Goal: Check status

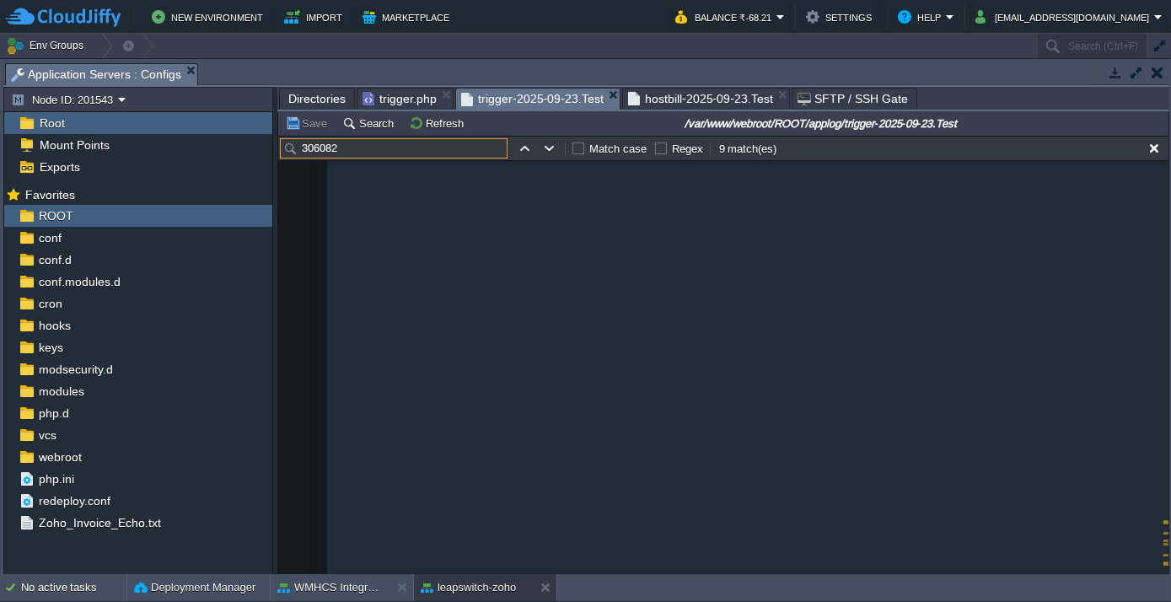
scroll to position [73182, 0]
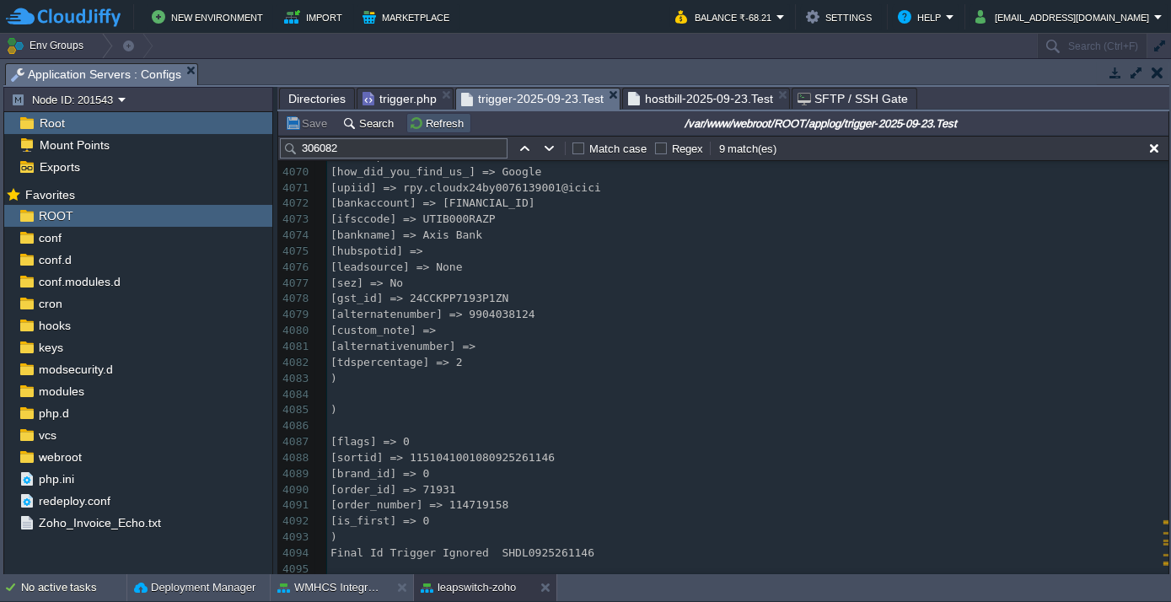
click at [424, 116] on button "Refresh" at bounding box center [439, 122] width 60 height 15
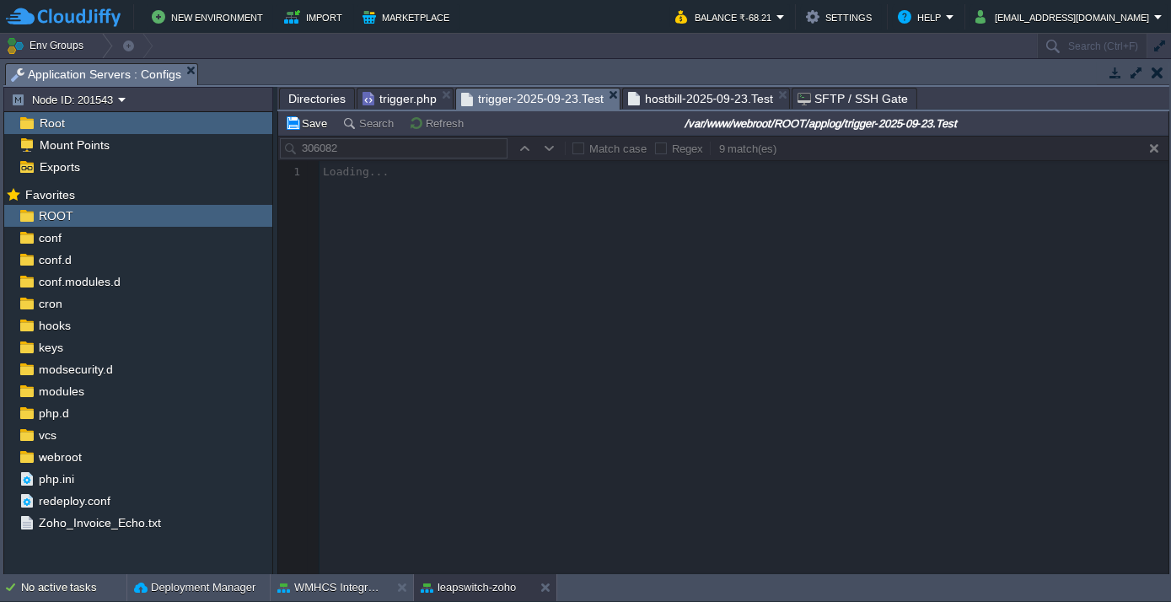
click at [651, 104] on span "hostbill-2025-09-23.Test" at bounding box center [700, 98] width 145 height 20
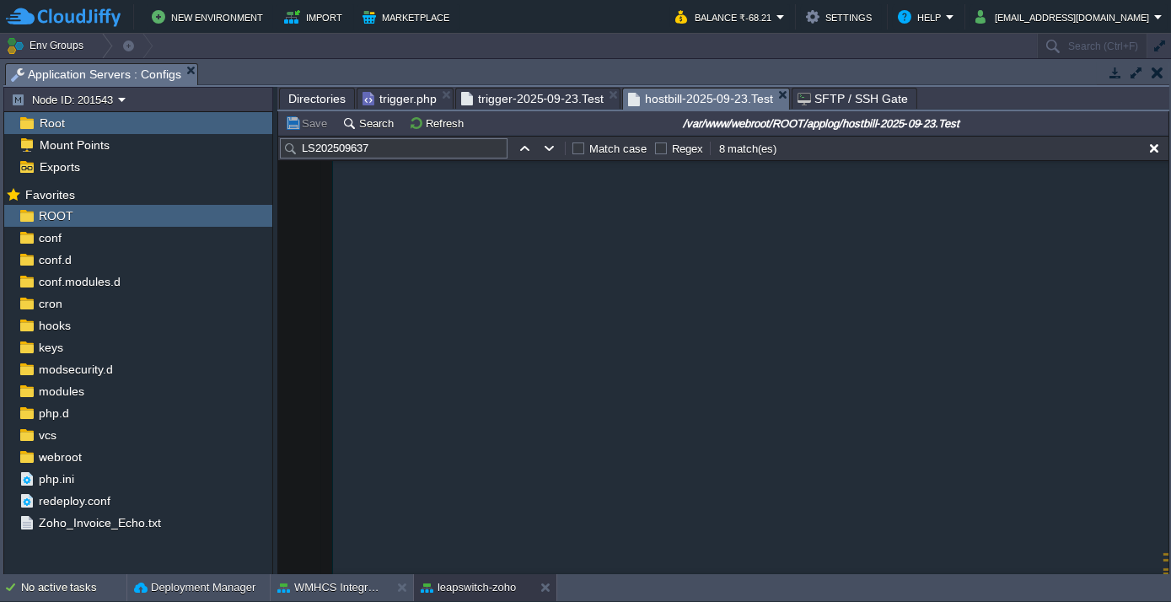
click at [317, 101] on span "Directories" at bounding box center [316, 98] width 57 height 20
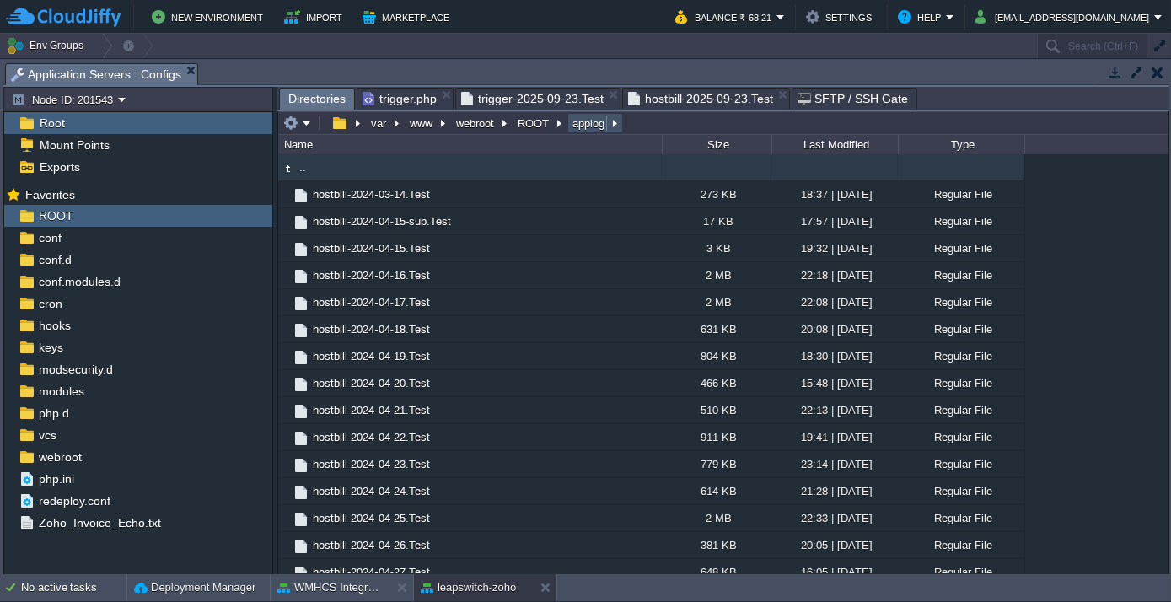
click at [577, 124] on button "applog" at bounding box center [589, 122] width 39 height 15
click at [971, 140] on div "Type" at bounding box center [961, 144] width 125 height 19
click at [835, 140] on div "Last Modified" at bounding box center [835, 144] width 125 height 19
click at [714, 147] on div "Size" at bounding box center [717, 144] width 108 height 19
click at [297, 168] on span ".." at bounding box center [303, 167] width 12 height 14
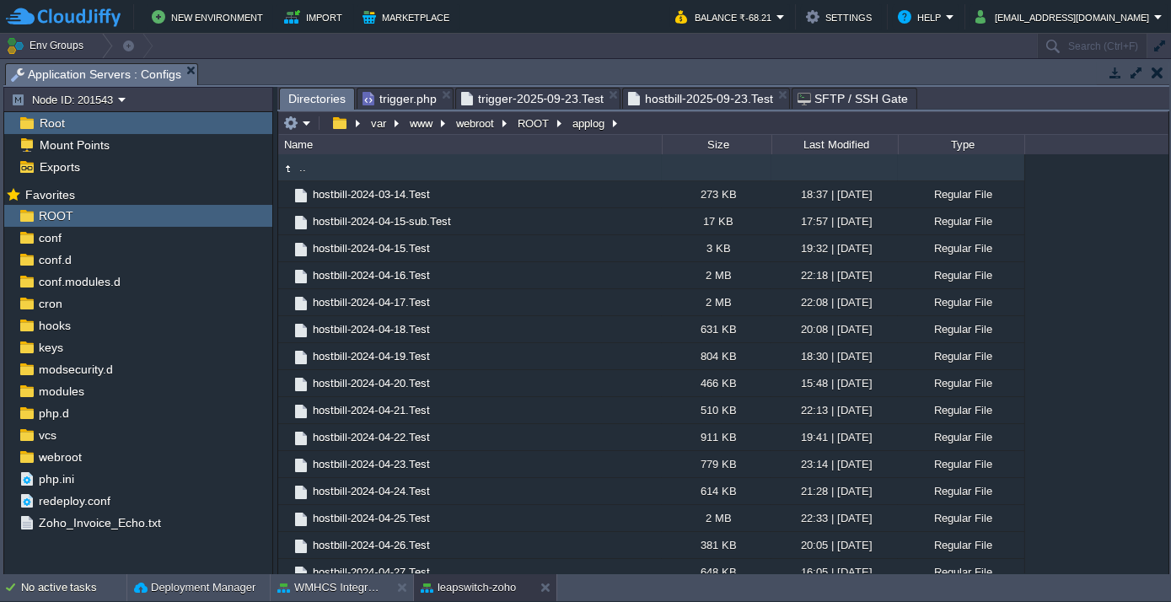
click at [300, 172] on span ".." at bounding box center [303, 167] width 12 height 14
click at [1170, 281] on html "New Environment Import Marketplace Bonus ₹108.77 Upgrade Account Balance ₹-68.2…" at bounding box center [585, 301] width 1171 height 602
drag, startPoint x: 1098, startPoint y: 185, endPoint x: 1075, endPoint y: 213, distance: 36.5
click at [1075, 213] on div ".. hostbill-2024-03-14.Test 273 KB 18:37 | [DATE] Regular File hostbill-2024-04…" at bounding box center [723, 363] width 890 height 419
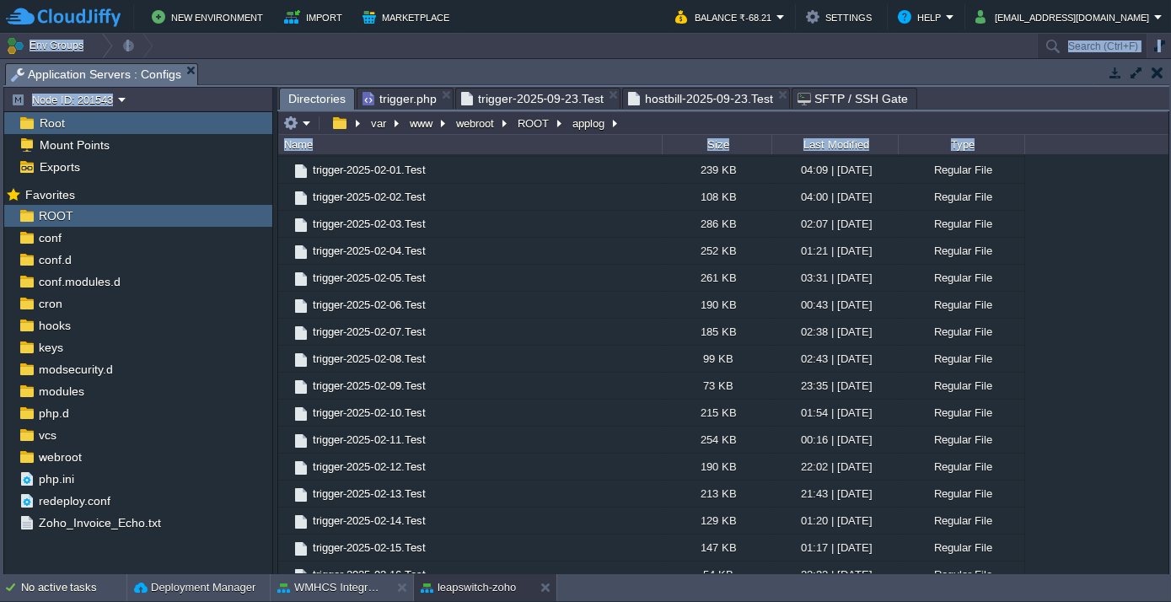
scroll to position [41054, 0]
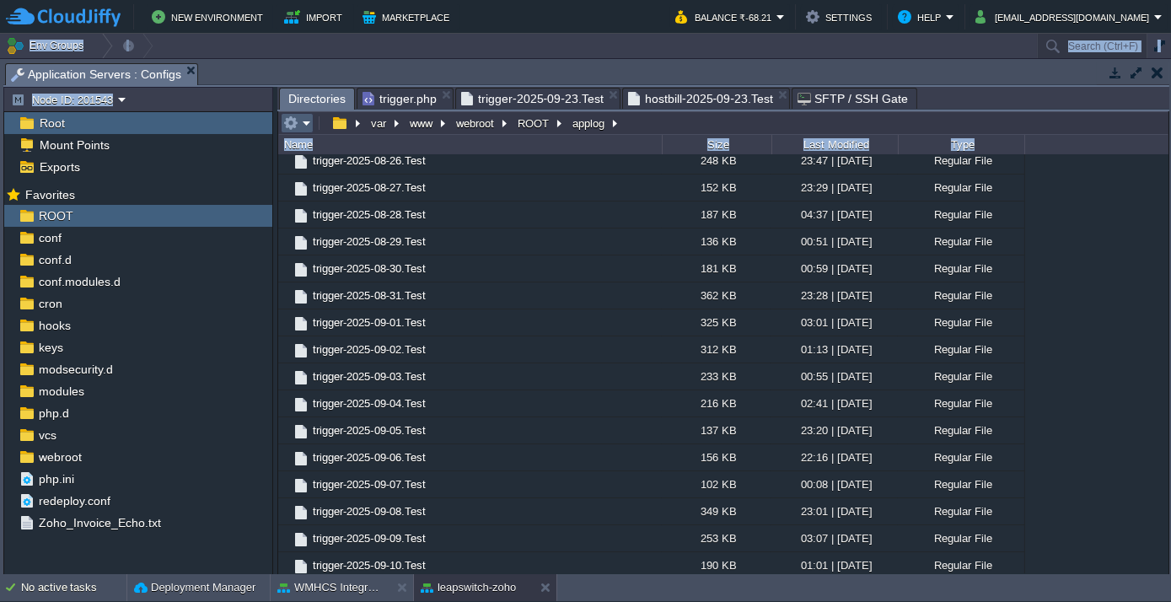
click at [303, 118] on em at bounding box center [297, 122] width 28 height 15
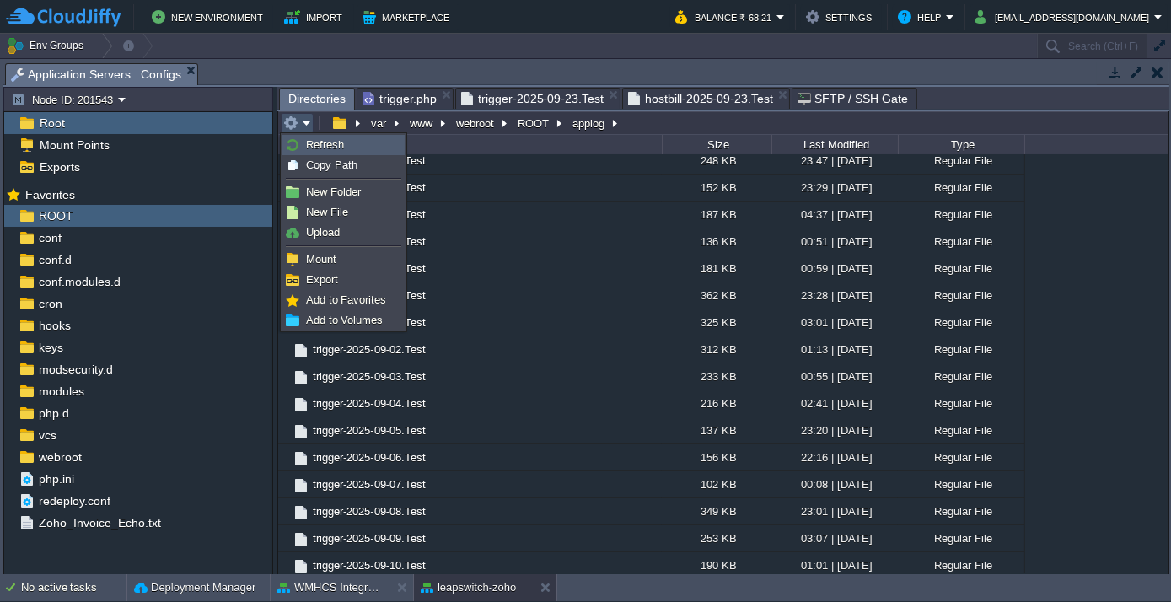
click at [311, 136] on link "Refresh" at bounding box center [343, 145] width 121 height 19
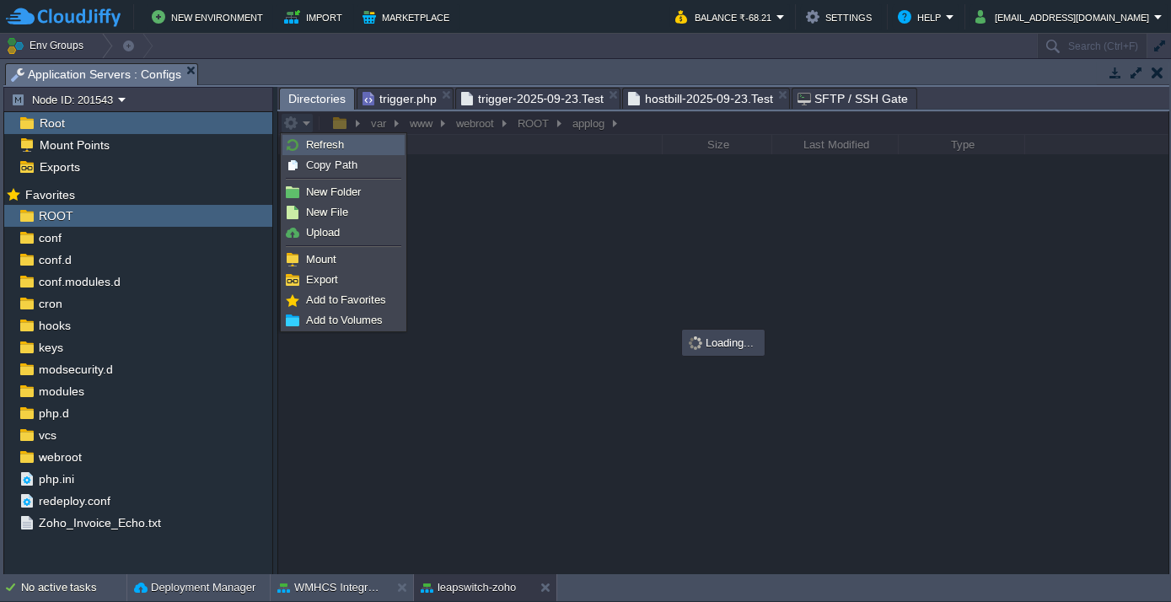
scroll to position [0, 0]
